Goal: Task Accomplishment & Management: Use online tool/utility

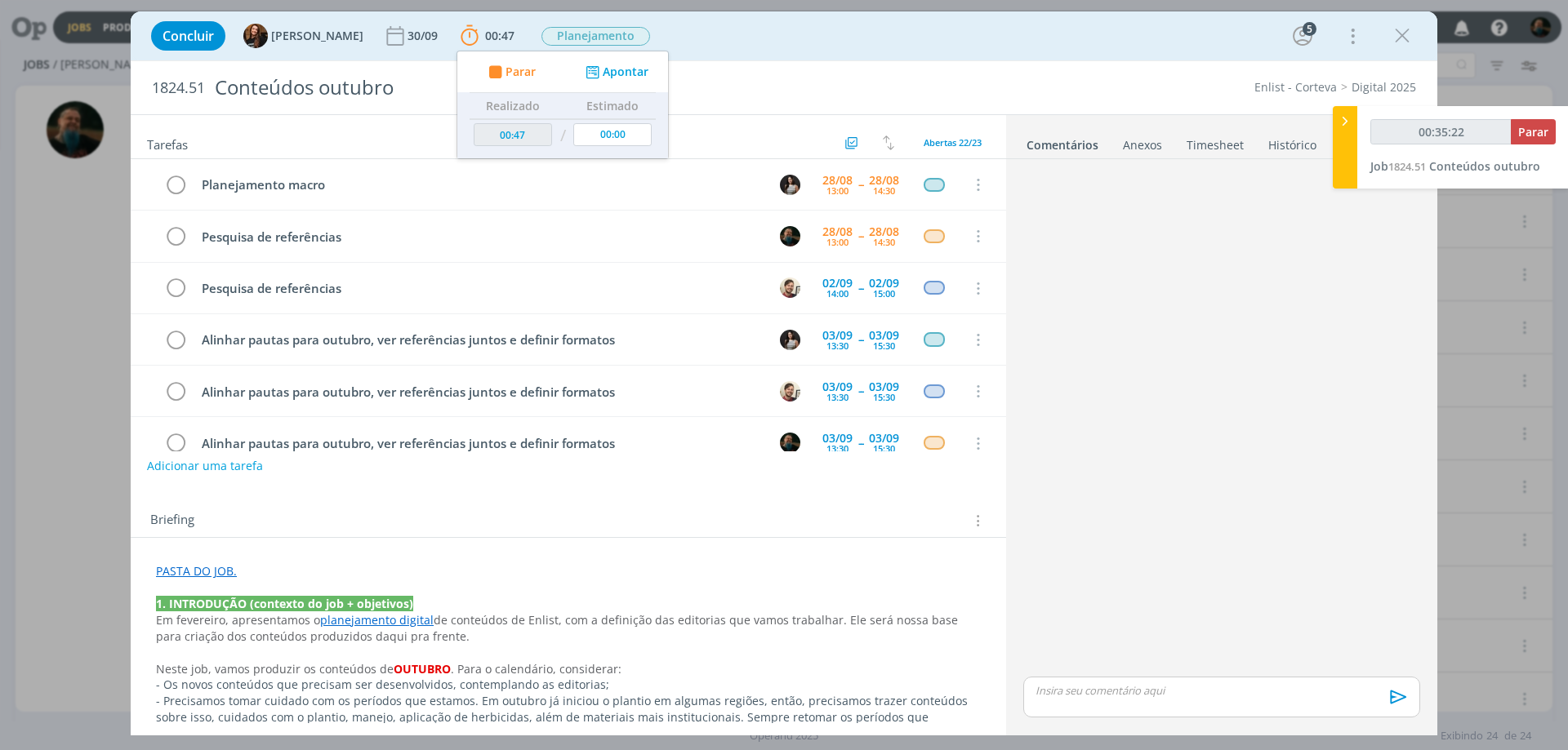
type input "00:35:23"
click at [1540, 124] on button "Parar" at bounding box center [1533, 131] width 45 height 25
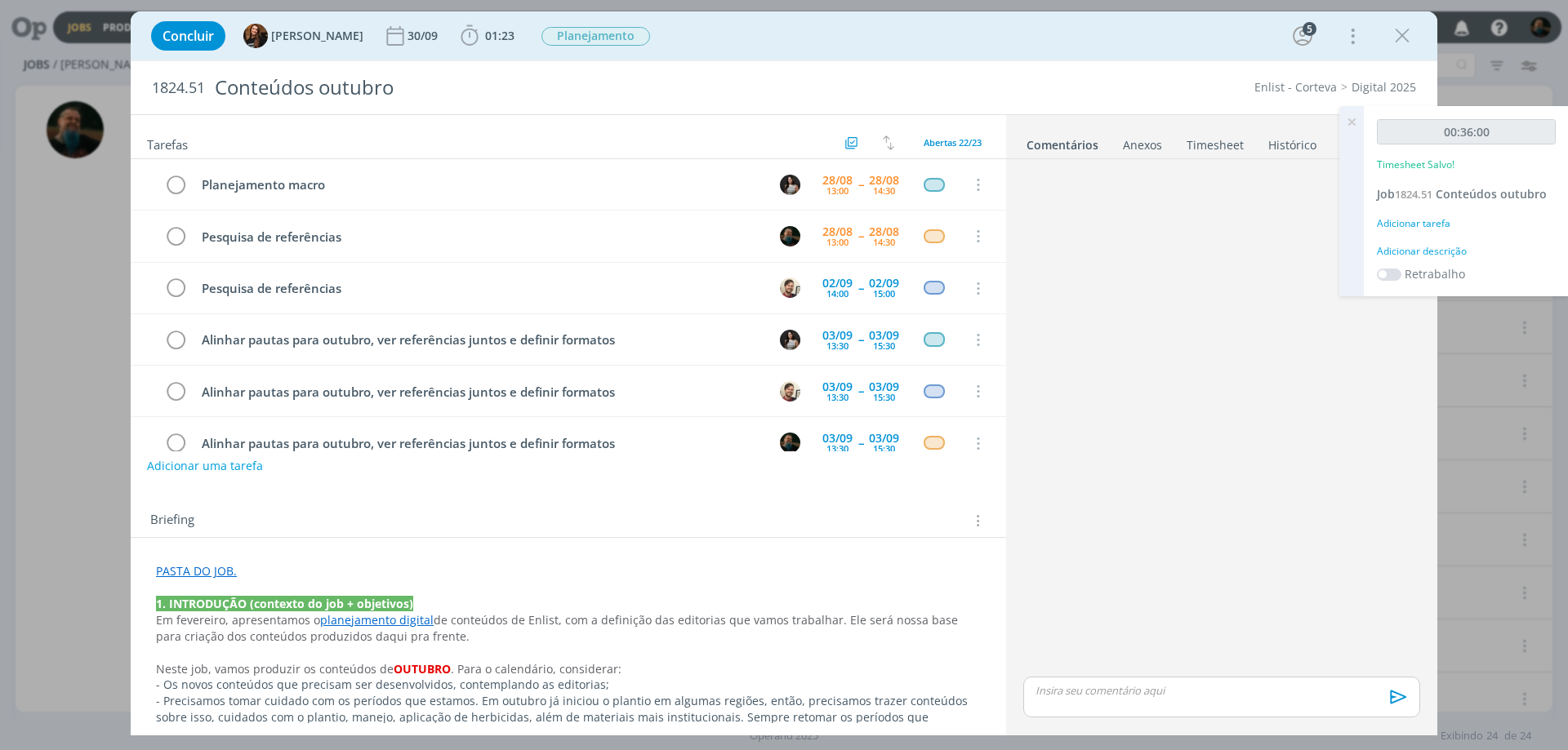
click at [1455, 248] on div "Adicionar descrição" at bounding box center [1466, 251] width 179 height 15
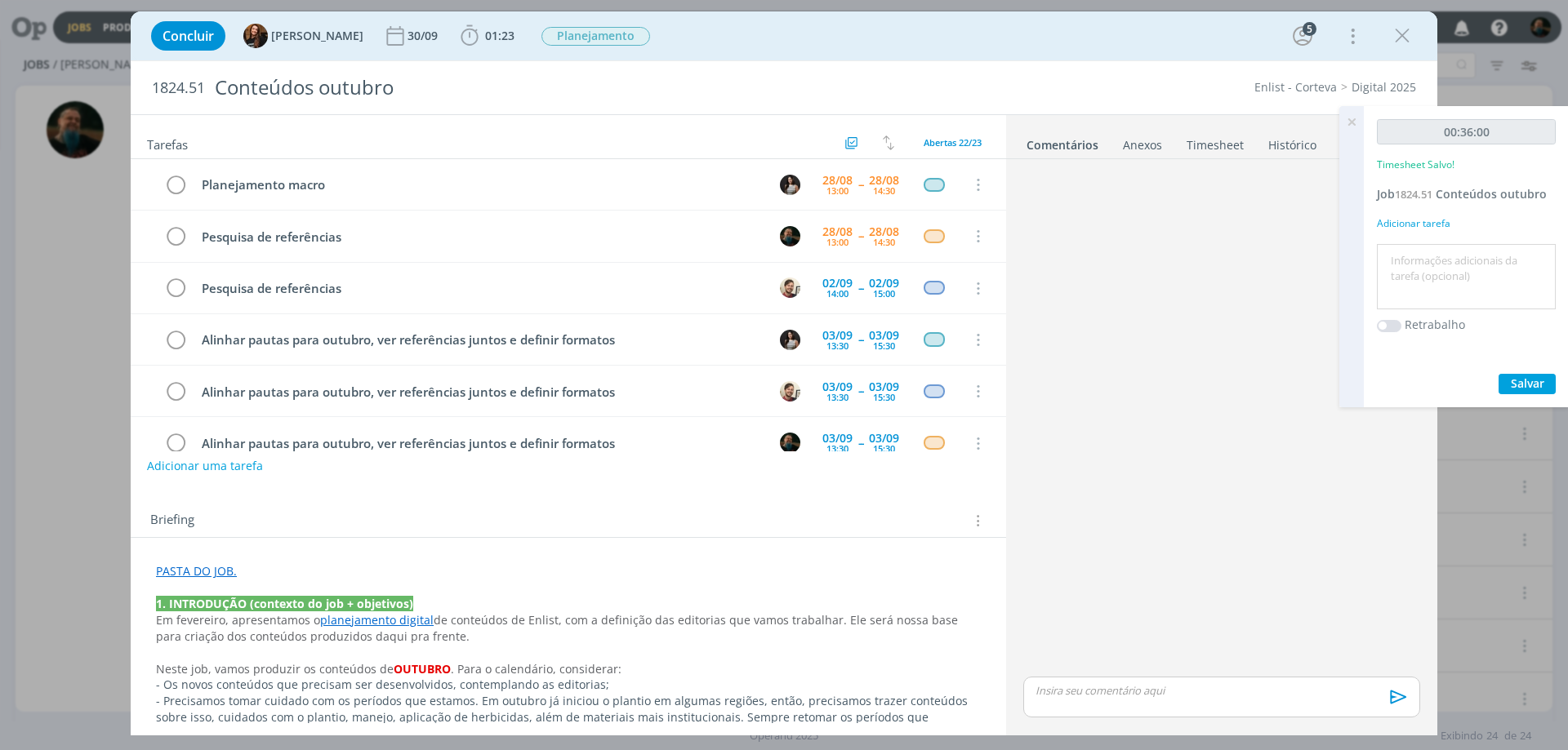
click at [1455, 263] on textarea at bounding box center [1466, 277] width 171 height 58
type textarea "referências"
click at [1545, 383] on button "Salvar" at bounding box center [1527, 384] width 58 height 21
click at [1353, 124] on icon at bounding box center [1351, 122] width 29 height 32
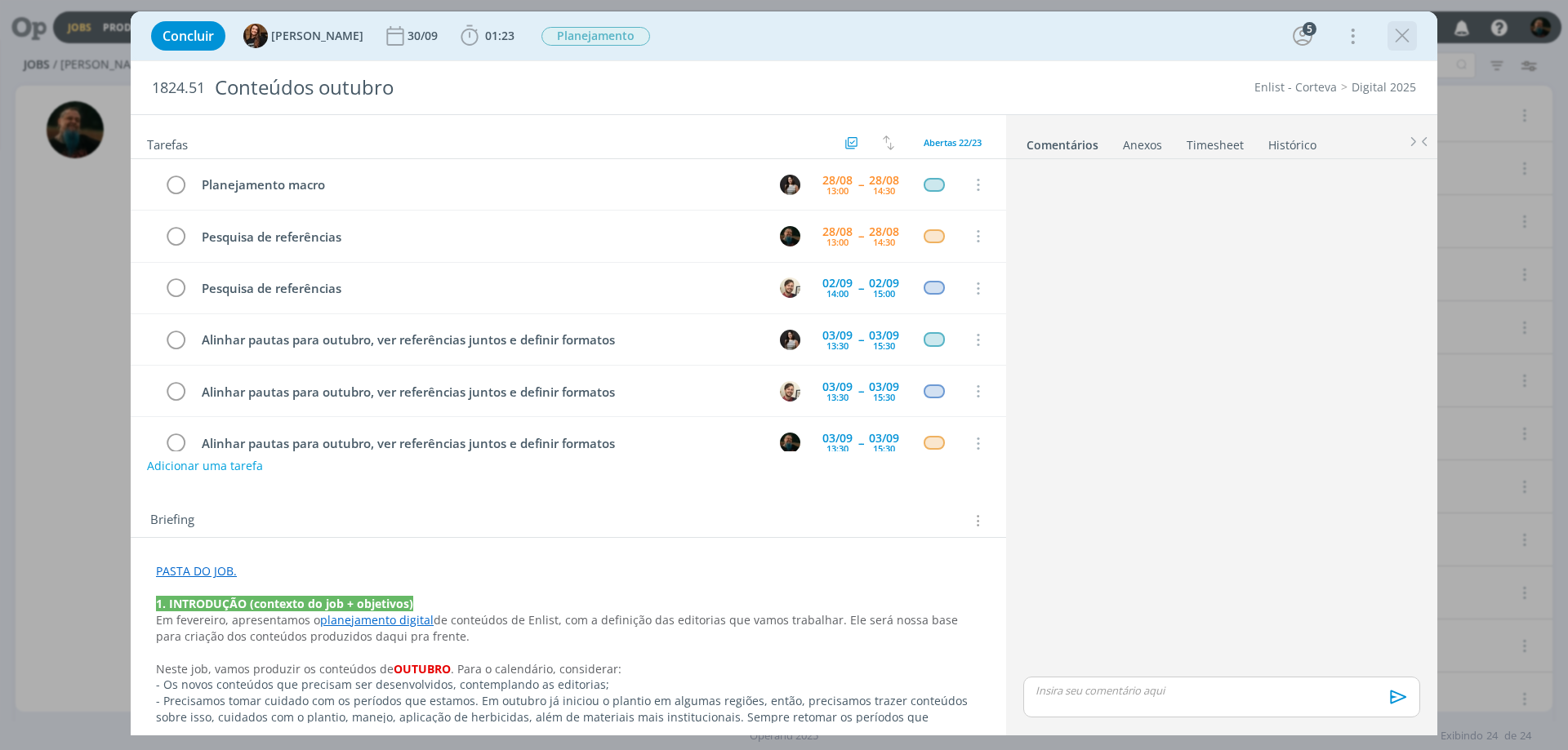
click at [1399, 35] on icon "dialog" at bounding box center [1402, 36] width 25 height 25
